Goal: Information Seeking & Learning: Learn about a topic

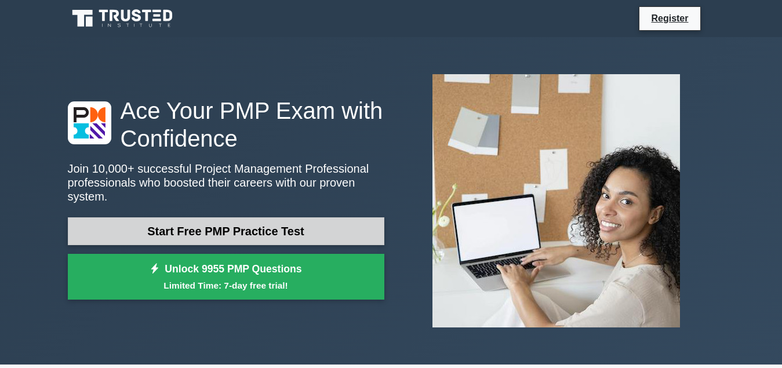
click at [306, 223] on link "Start Free PMP Practice Test" at bounding box center [226, 232] width 317 height 28
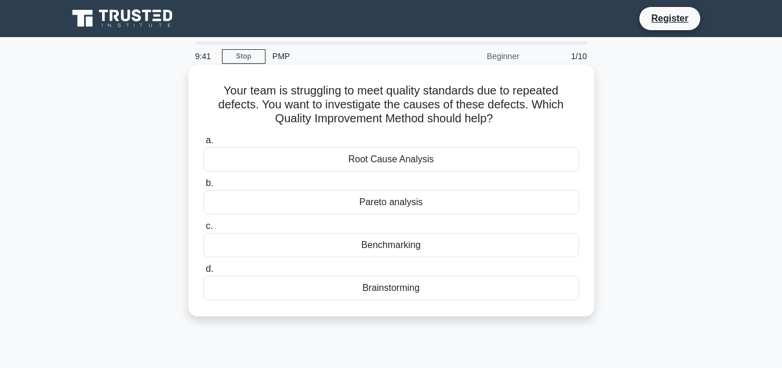
click at [392, 164] on div "Root Cause Analysis" at bounding box center [392, 159] width 376 height 24
click at [204, 144] on input "a. Root Cause Analysis" at bounding box center [204, 141] width 0 height 8
